Goal: Task Accomplishment & Management: Use online tool/utility

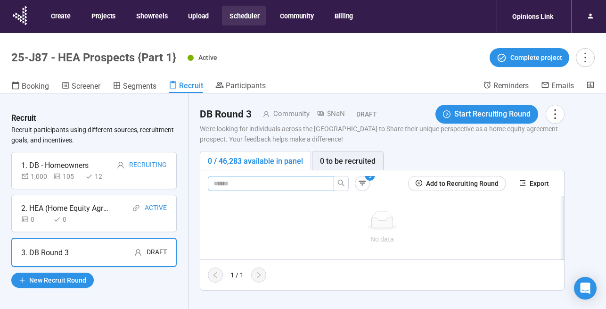
scroll to position [33, 0]
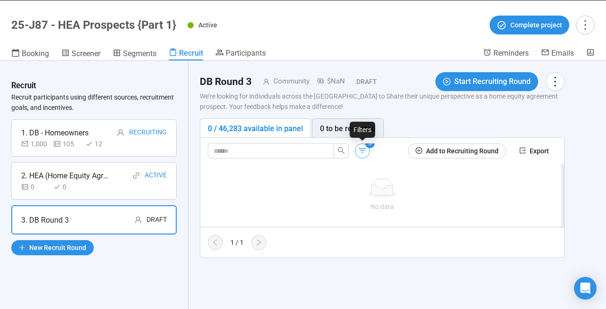
click at [365, 149] on icon "button" at bounding box center [362, 150] width 9 height 9
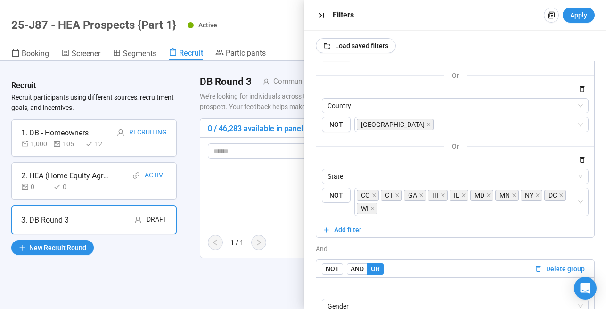
scroll to position [22, 0]
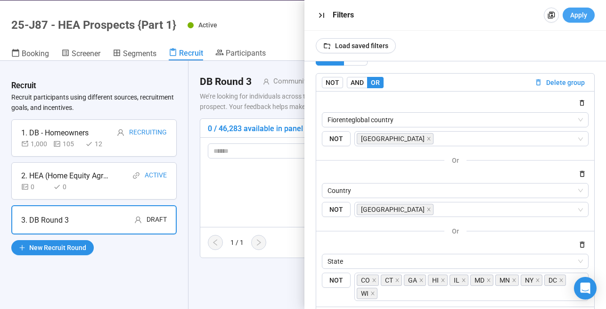
click at [585, 12] on span "Apply" at bounding box center [579, 15] width 17 height 10
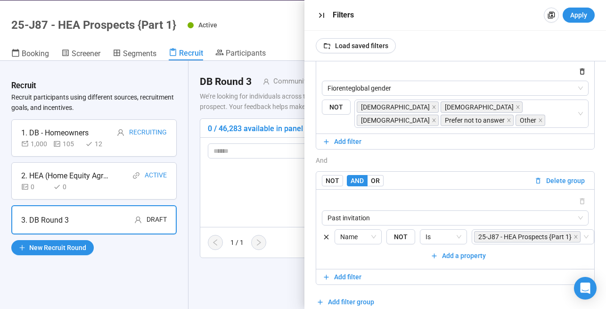
scroll to position [33, 0]
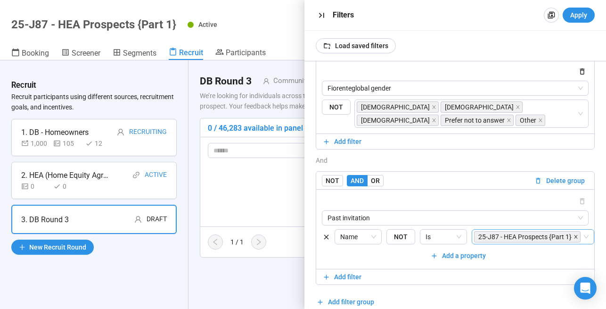
click at [576, 234] on icon "close" at bounding box center [576, 236] width 5 height 5
click at [543, 231] on div at bounding box center [525, 236] width 103 height 11
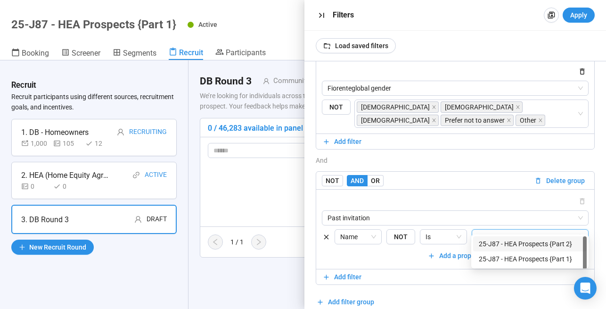
type input "******"
click at [545, 244] on div "25-J87 - HEA Prospects {Part 2}" at bounding box center [530, 244] width 102 height 10
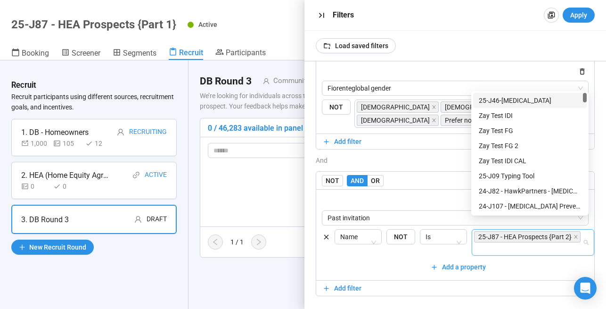
click at [417, 242] on div "Name NOT Is 25-J87 - HEA Prospects {Part 2}" at bounding box center [465, 242] width 260 height 26
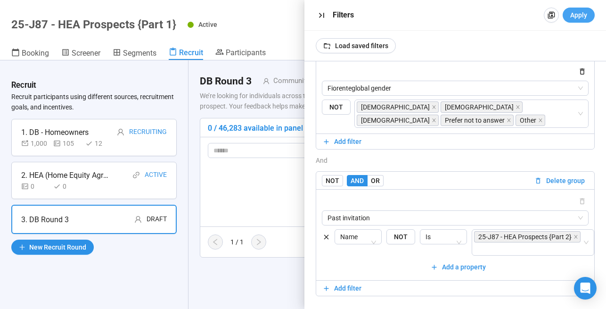
click at [581, 8] on button "Apply" at bounding box center [579, 15] width 32 height 15
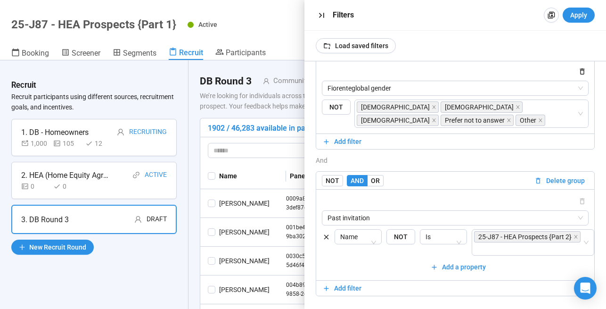
click at [271, 28] on div "Active Complete project" at bounding box center [391, 24] width 407 height 19
click at [320, 12] on icon "button" at bounding box center [322, 15] width 10 height 10
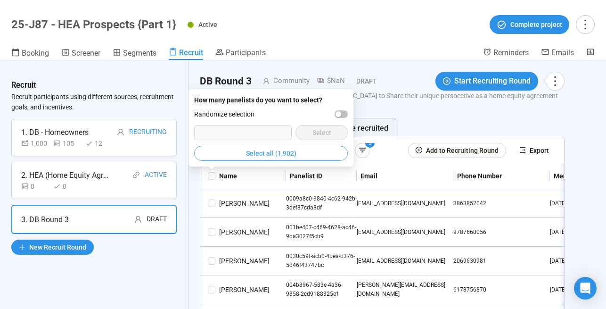
click at [283, 151] on span "Select all (1,902)" at bounding box center [271, 153] width 50 height 10
click at [283, 151] on input "text" at bounding box center [268, 150] width 108 height 10
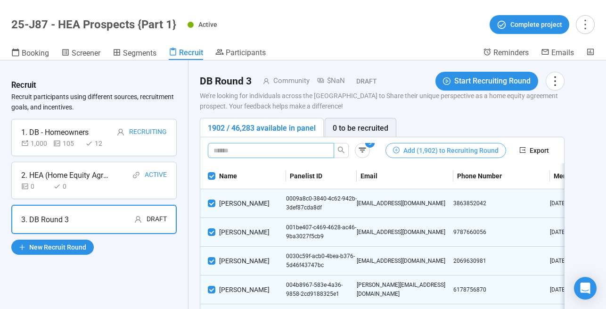
click at [428, 151] on span "Add (1,902) to Recruiting Round" at bounding box center [451, 150] width 95 height 10
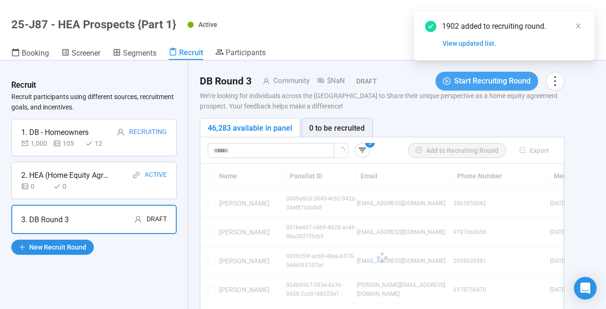
click at [480, 83] on span "Start Recruiting Round" at bounding box center [493, 81] width 76 height 12
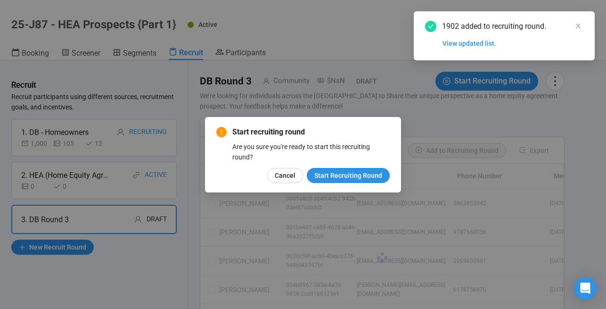
click at [292, 166] on div "Start recruiting round Are you sure you're ready to start this recruiting round…" at bounding box center [303, 154] width 174 height 57
click at [292, 173] on span "Cancel" at bounding box center [285, 175] width 21 height 10
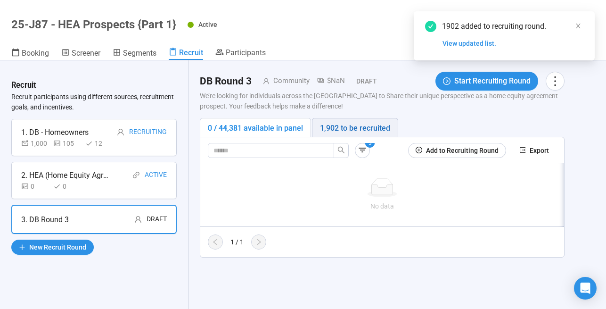
click at [365, 128] on div "1,902 to be recruited" at bounding box center [355, 128] width 70 height 12
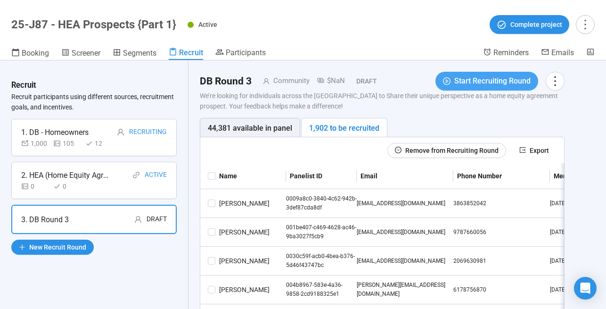
click at [484, 76] on span "Start Recruiting Round" at bounding box center [493, 81] width 76 height 12
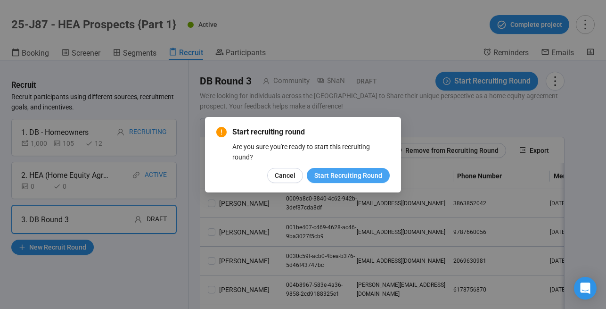
click at [371, 176] on span "Start Recruiting Round" at bounding box center [348, 175] width 68 height 10
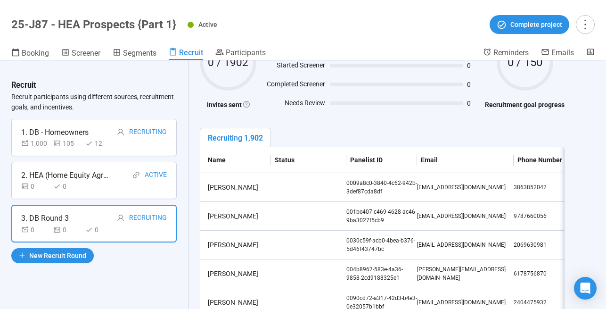
scroll to position [108, 0]
